Goal: Task Accomplishment & Management: Use online tool/utility

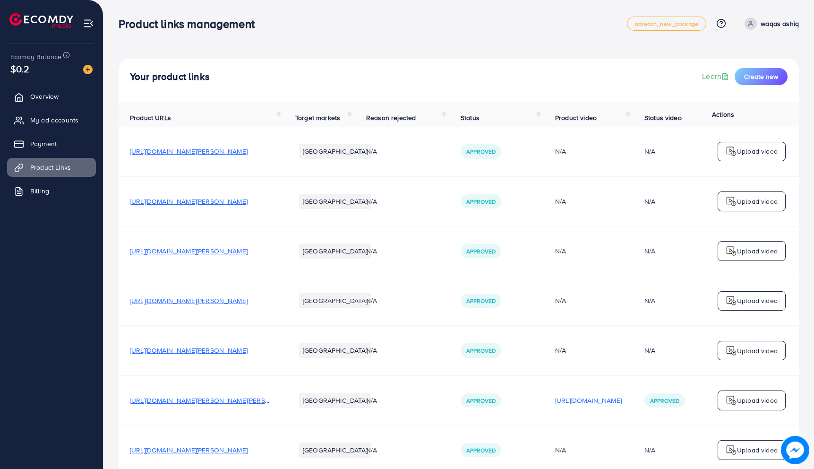
click at [776, 86] on div "Your product links Learn Create new" at bounding box center [459, 80] width 681 height 43
click at [760, 78] on span "Create new" at bounding box center [761, 76] width 34 height 9
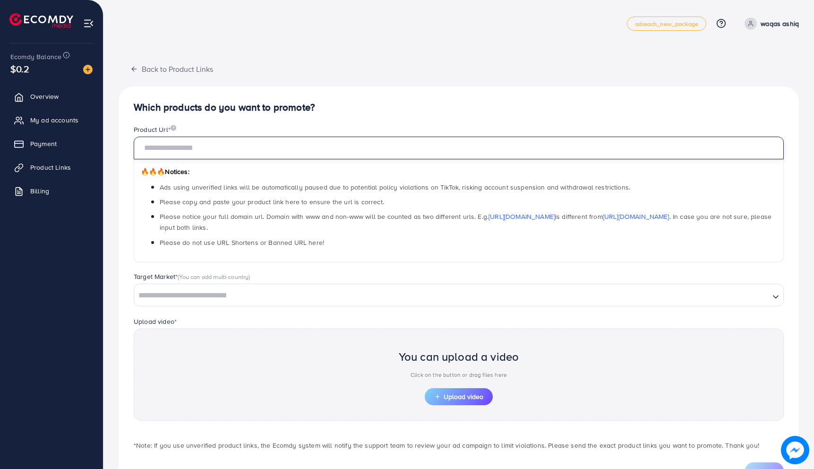
click at [184, 157] on input "text" at bounding box center [459, 148] width 650 height 23
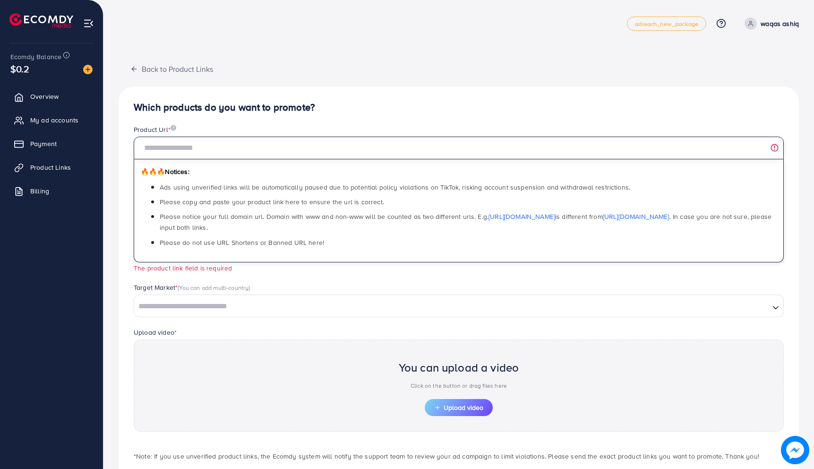
click at [268, 142] on input "text" at bounding box center [459, 148] width 650 height 23
paste input "**********"
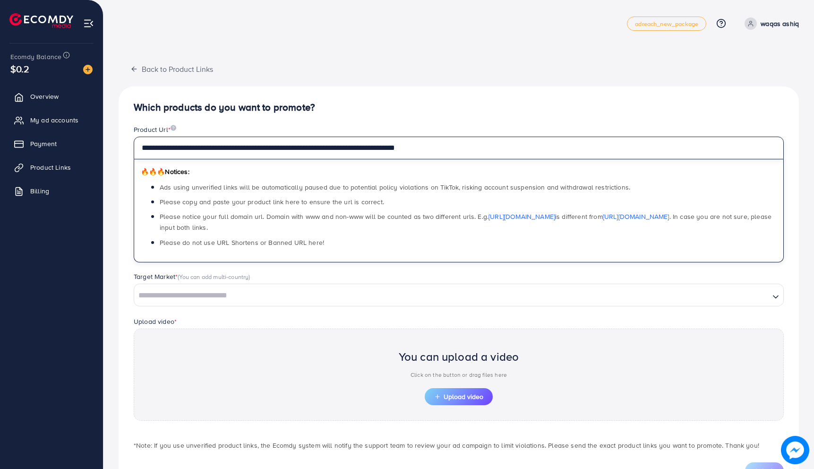
type input "**********"
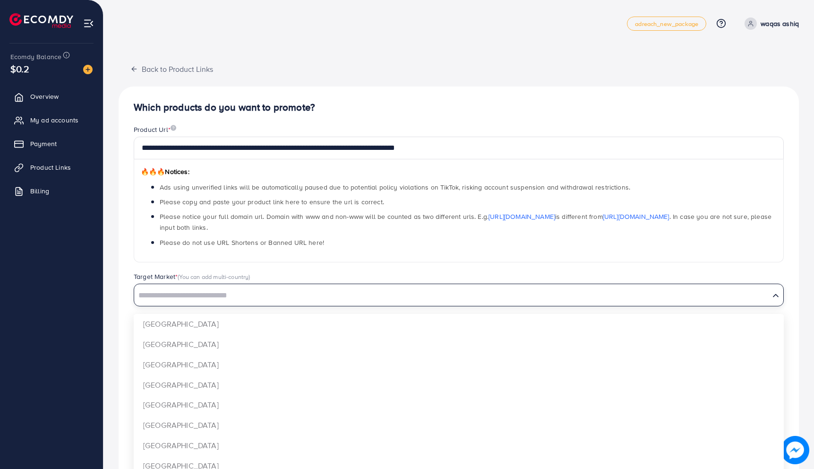
click at [256, 293] on input "Search for option" at bounding box center [452, 295] width 634 height 15
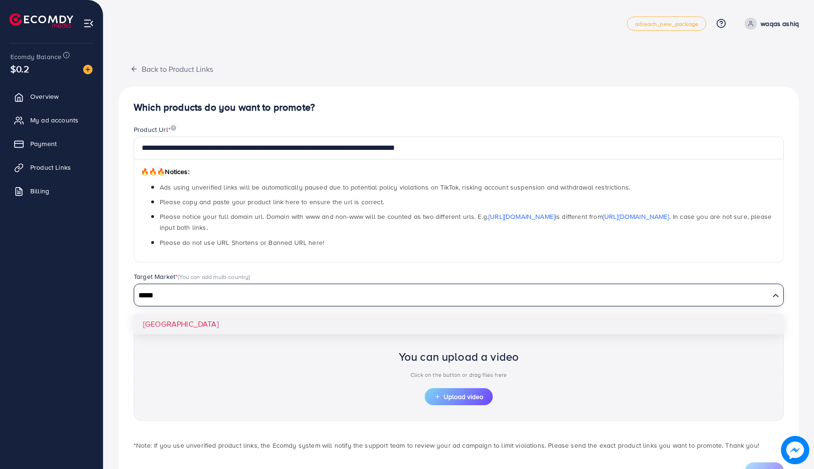
type input "*****"
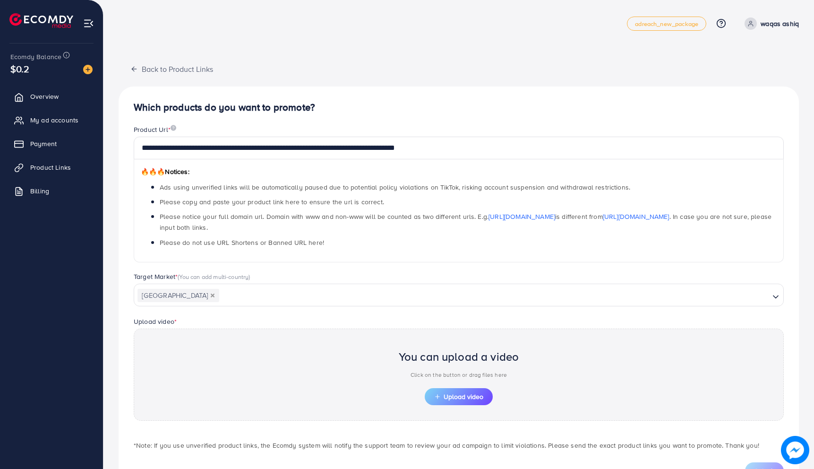
click at [233, 323] on div "**********" at bounding box center [459, 290] width 681 height 408
click at [457, 394] on span "Upload video" at bounding box center [458, 396] width 49 height 7
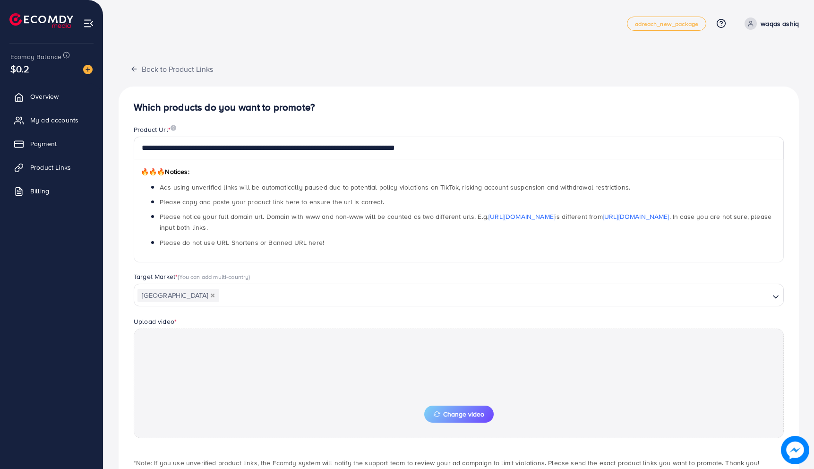
scroll to position [58, 0]
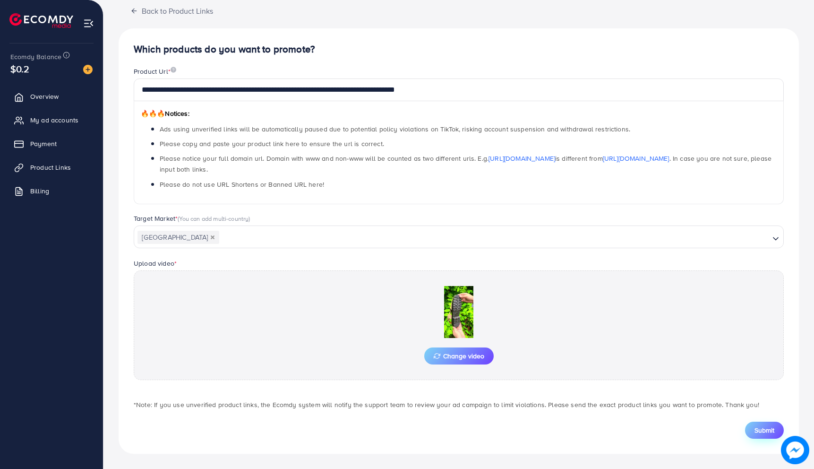
click at [759, 435] on button "Submit" at bounding box center [764, 430] width 39 height 17
click at [132, 8] on icon "button" at bounding box center [134, 11] width 8 height 8
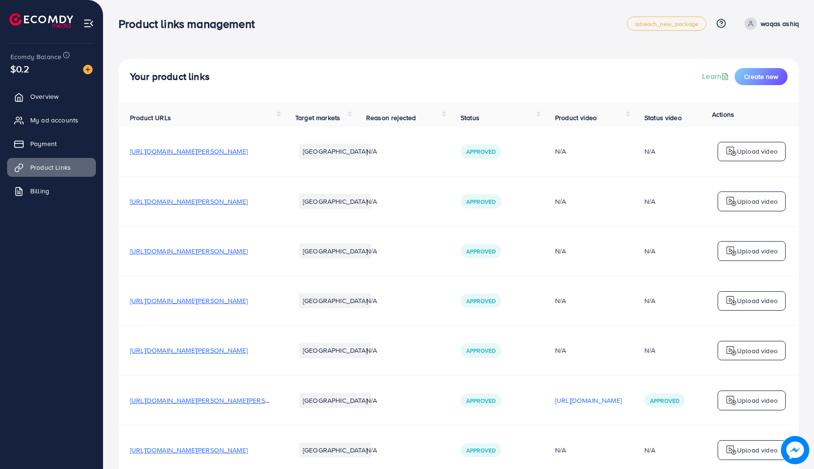
click at [235, 154] on span "[URL][DOMAIN_NAME][PERSON_NAME]" at bounding box center [189, 151] width 118 height 9
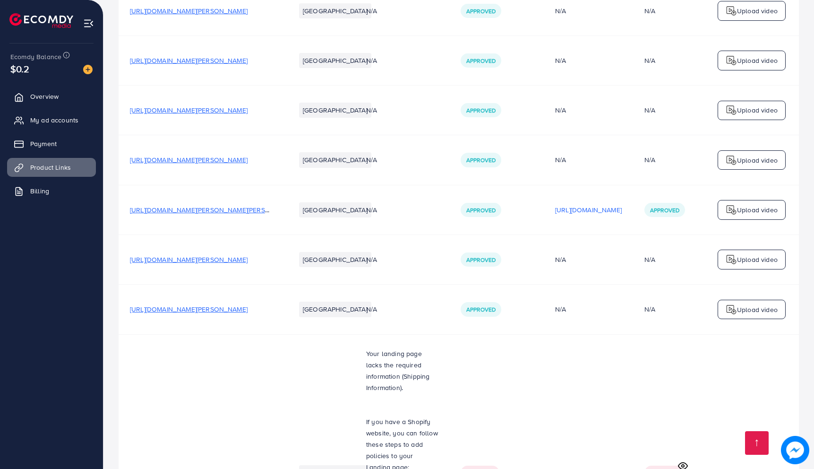
scroll to position [236, 0]
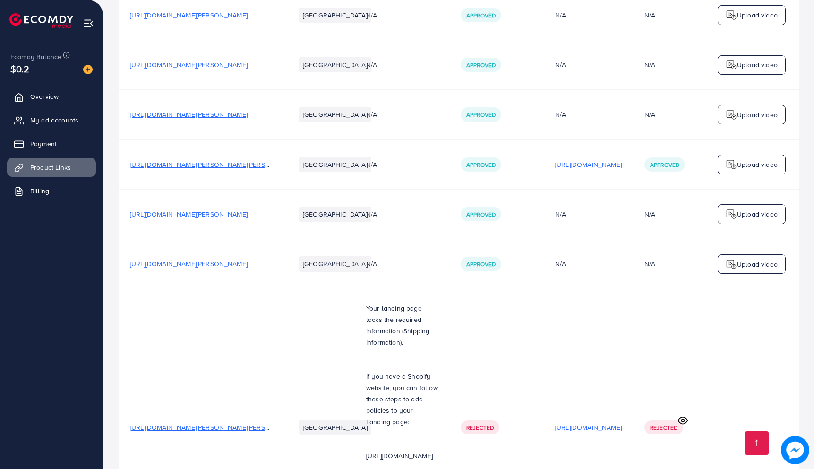
click at [244, 169] on span "[URL][DOMAIN_NAME][PERSON_NAME][PERSON_NAME]" at bounding box center [214, 164] width 169 height 9
click at [210, 214] on span "[URL][DOMAIN_NAME][PERSON_NAME]" at bounding box center [189, 213] width 118 height 9
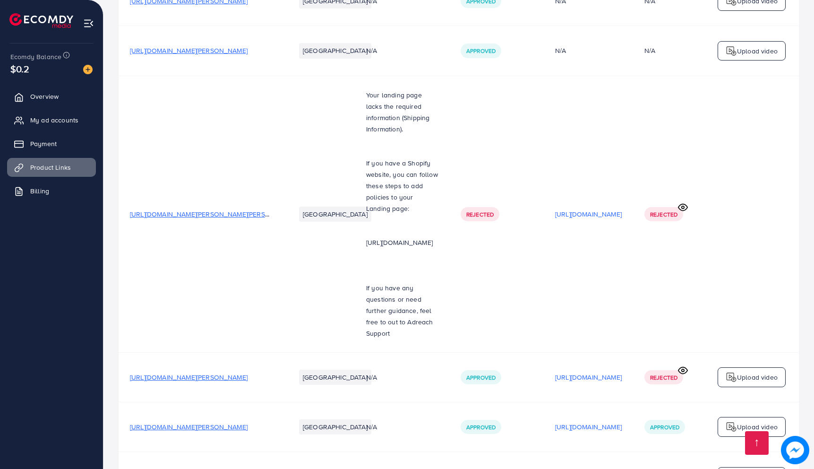
scroll to position [527, 0]
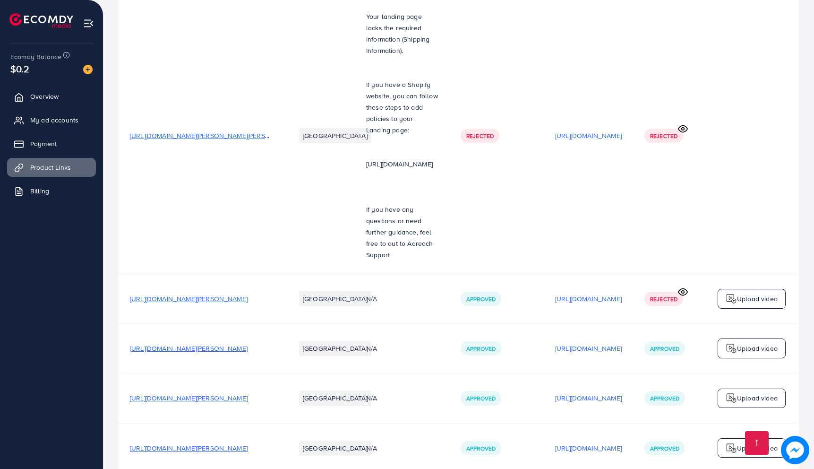
click at [225, 294] on span "[URL][DOMAIN_NAME][PERSON_NAME]" at bounding box center [189, 298] width 118 height 9
click at [225, 344] on span "[URL][DOMAIN_NAME][PERSON_NAME]" at bounding box center [189, 348] width 118 height 9
click at [222, 393] on span "[URL][DOMAIN_NAME][PERSON_NAME]" at bounding box center [189, 397] width 118 height 9
click at [756, 392] on p "Upload video" at bounding box center [757, 397] width 41 height 11
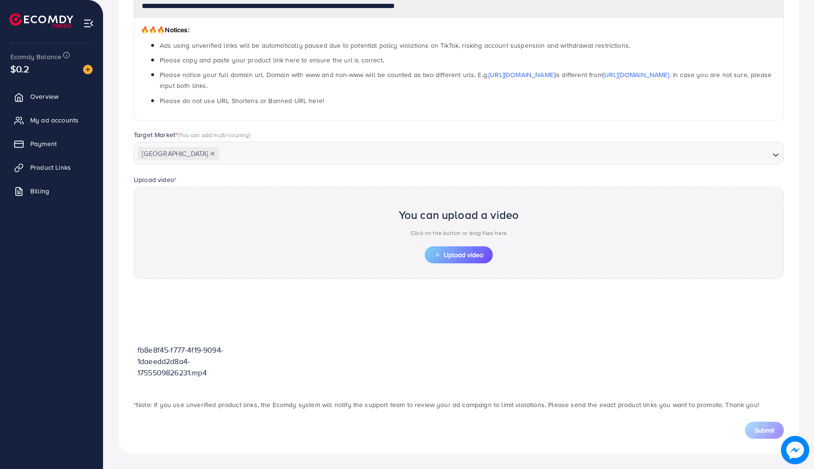
scroll to position [142, 0]
click at [459, 252] on span "Upload video" at bounding box center [458, 254] width 49 height 7
click at [189, 318] on circle at bounding box center [182, 317] width 13 height 13
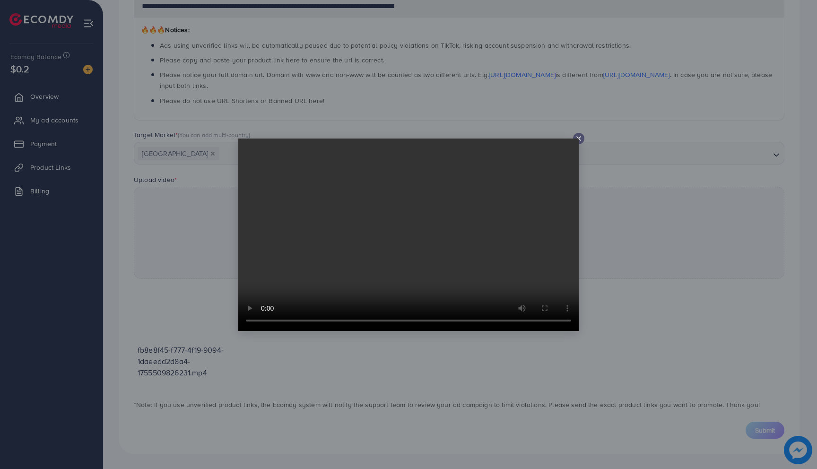
click at [575, 136] on icon at bounding box center [579, 139] width 8 height 8
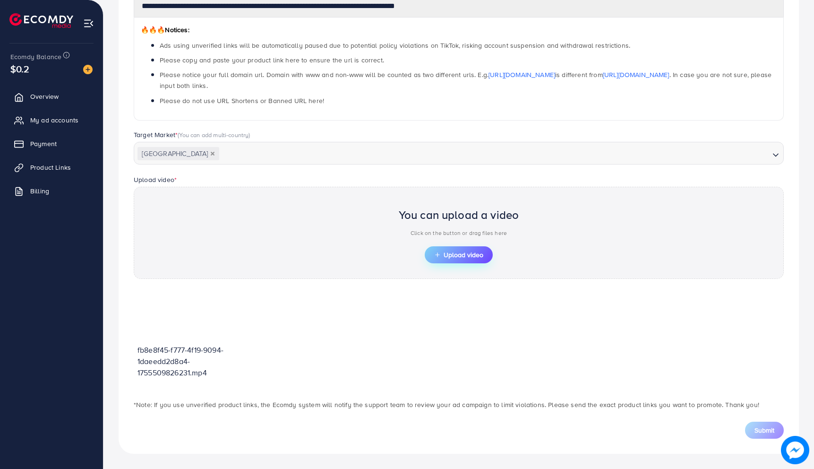
click at [450, 252] on span "Upload video" at bounding box center [458, 254] width 49 height 7
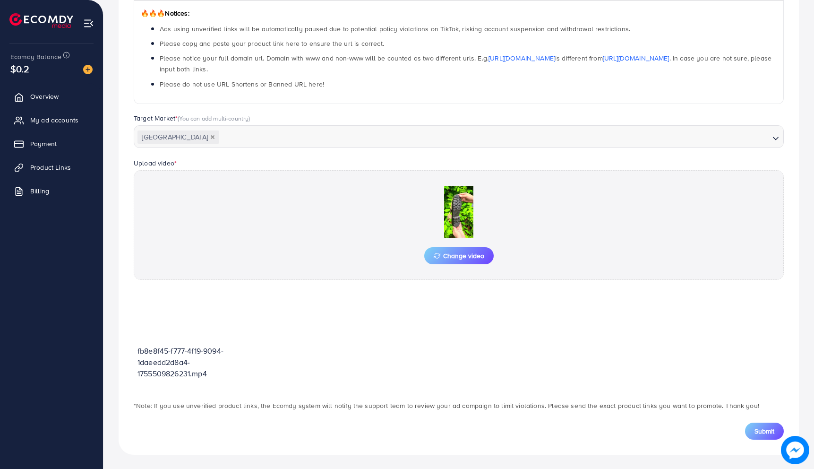
scroll to position [159, 0]
click at [455, 255] on span "Change video" at bounding box center [459, 255] width 51 height 7
click at [754, 429] on button "Submit" at bounding box center [764, 430] width 39 height 17
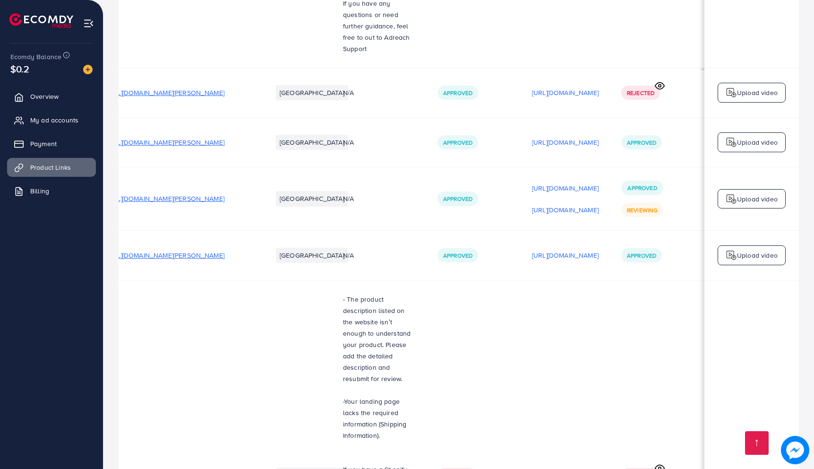
scroll to position [0, 115]
click at [659, 467] on circle at bounding box center [660, 468] width 2 height 2
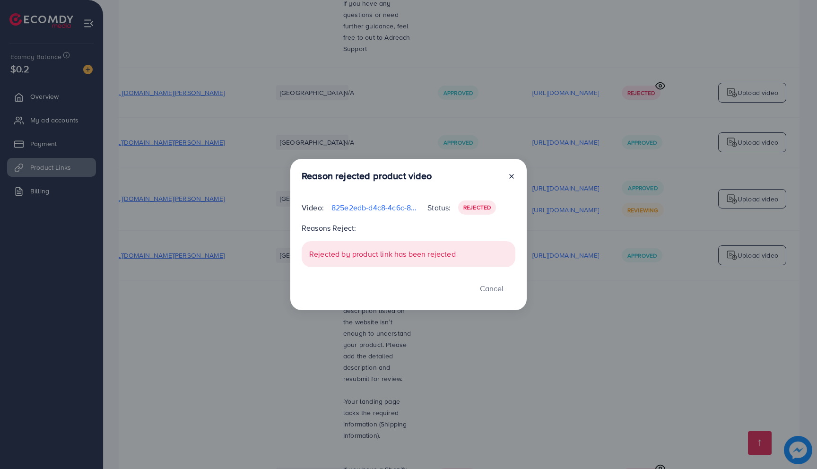
click at [512, 173] on icon at bounding box center [512, 176] width 8 height 8
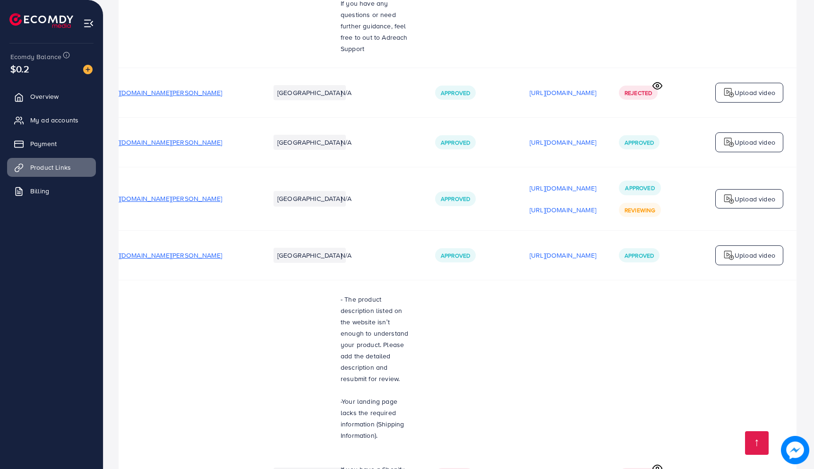
scroll to position [0, 113]
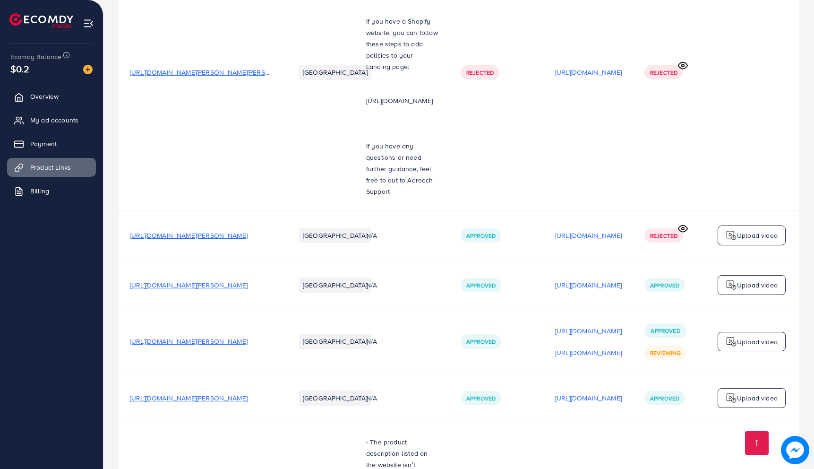
scroll to position [637, 0]
